Goal: Task Accomplishment & Management: Manage account settings

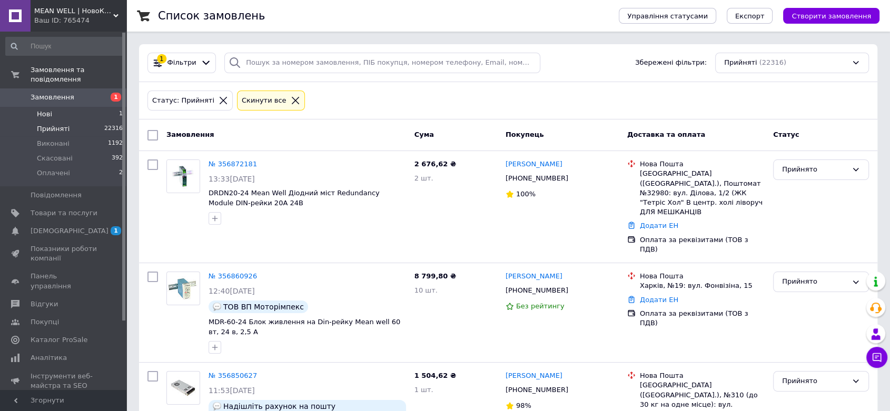
click at [43, 110] on span "Нові" at bounding box center [44, 114] width 15 height 9
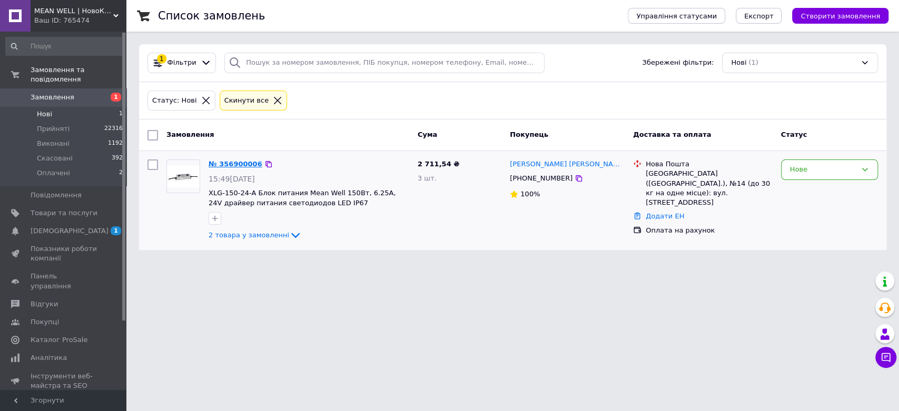
click at [244, 163] on link "№ 356900006" at bounding box center [236, 164] width 54 height 8
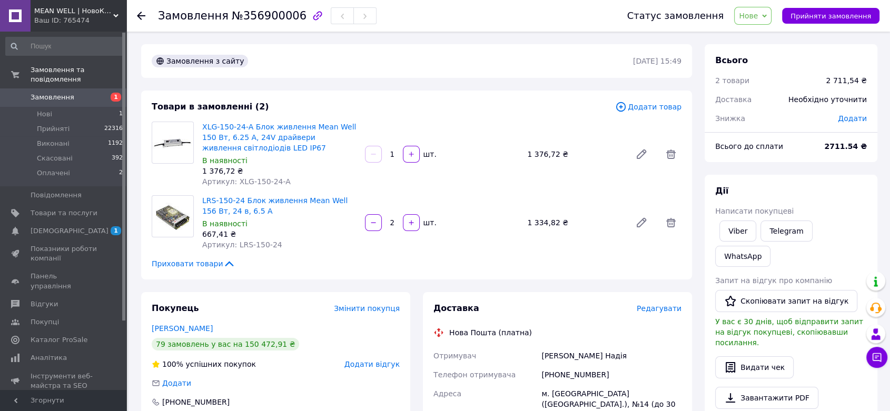
click at [761, 21] on span "Нове" at bounding box center [752, 16] width 37 height 18
click at [765, 34] on li "Прийнято" at bounding box center [759, 37] width 48 height 16
click at [45, 110] on span "Нові" at bounding box center [44, 114] width 15 height 9
